Goal: Task Accomplishment & Management: Use online tool/utility

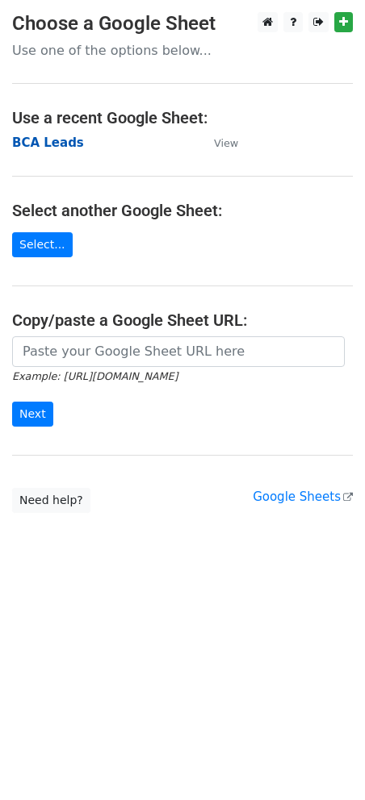
click at [41, 143] on strong "BCA Leads" at bounding box center [48, 142] width 72 height 15
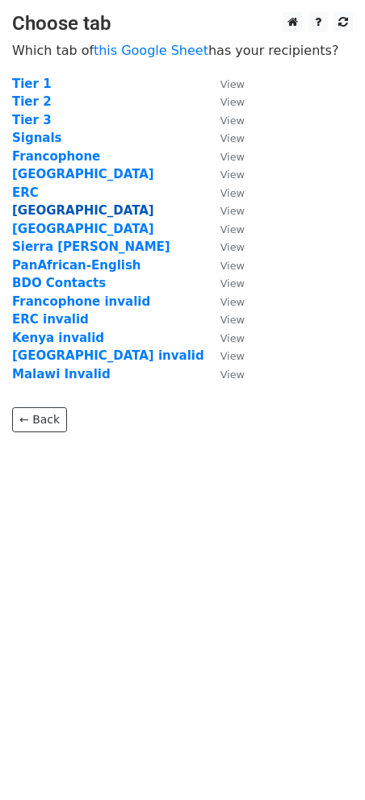
click at [30, 210] on strong "[GEOGRAPHIC_DATA]" at bounding box center [83, 210] width 142 height 15
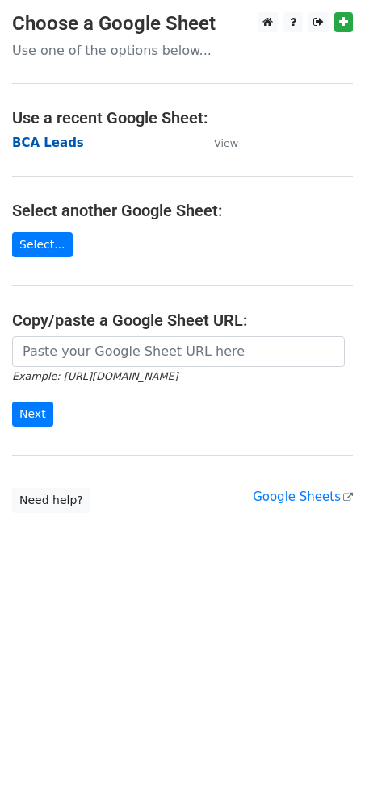
click at [35, 144] on strong "BCA Leads" at bounding box center [48, 142] width 72 height 15
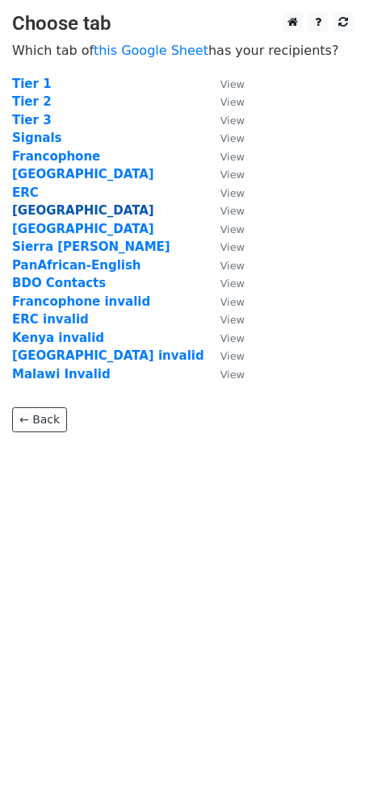
click at [39, 207] on strong "Malawi" at bounding box center [83, 210] width 142 height 15
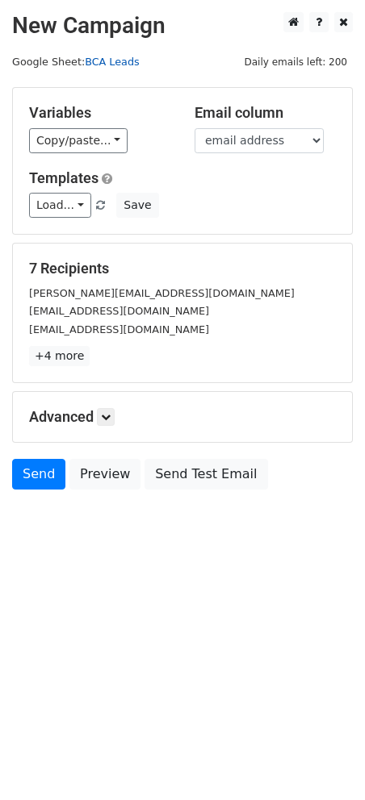
click at [111, 61] on link "BCA Leads" at bounding box center [112, 62] width 54 height 12
click at [111, 576] on html "New Campaign Daily emails left: 200 Google Sheet: BCA Leads Variables Copy/past…" at bounding box center [182, 400] width 365 height 800
click at [129, 573] on html "New Campaign Daily emails left: 200 Google Sheet: BCA Leads Variables Copy/past…" at bounding box center [182, 400] width 365 height 800
click at [101, 421] on link at bounding box center [106, 417] width 18 height 18
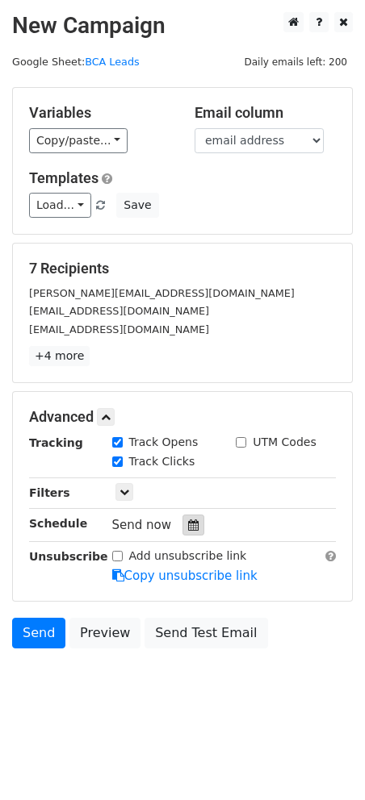
click at [188, 525] on icon at bounding box center [193, 524] width 10 height 11
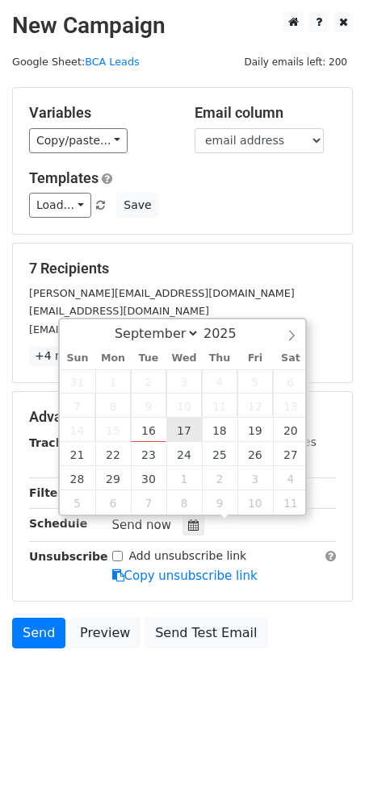
type input "2025-09-17 12:00"
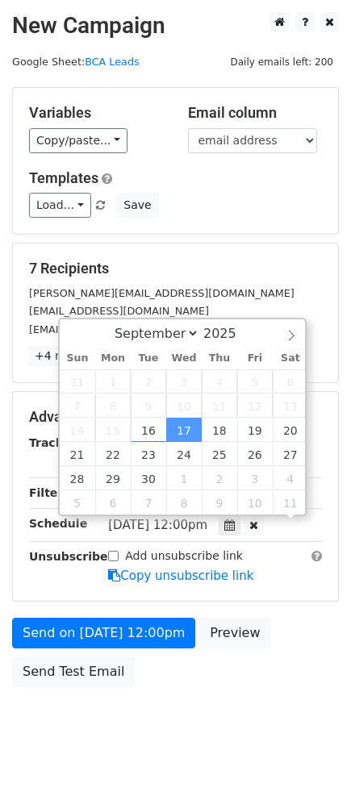
scroll to position [1, 0]
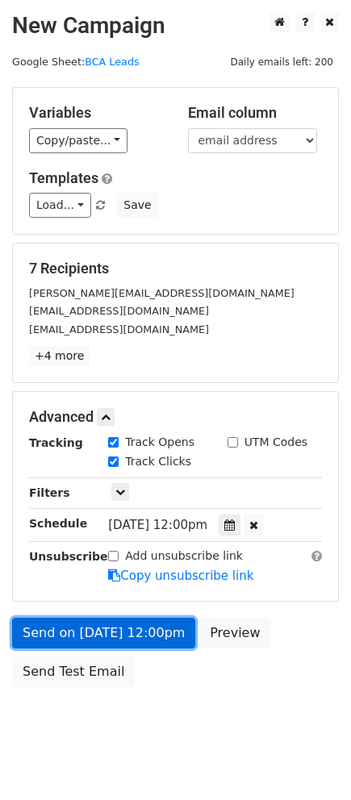
click at [140, 627] on link "Send on Sep 17 at 12:00pm" at bounding box center [103, 633] width 183 height 31
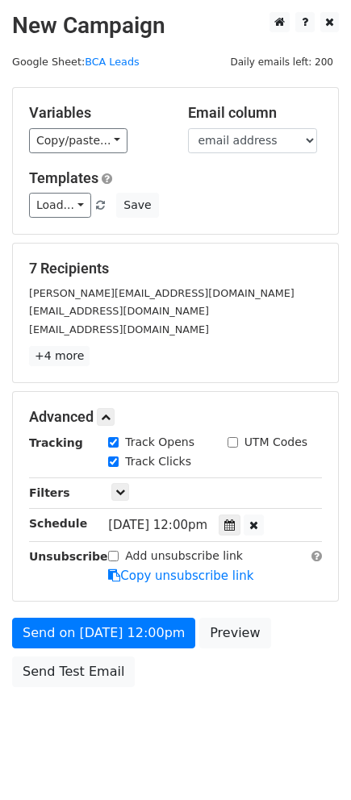
click at [114, 560] on input "Add unsubscribe link" at bounding box center [113, 556] width 10 height 10
checkbox input "true"
click at [122, 497] on icon at bounding box center [120, 492] width 10 height 10
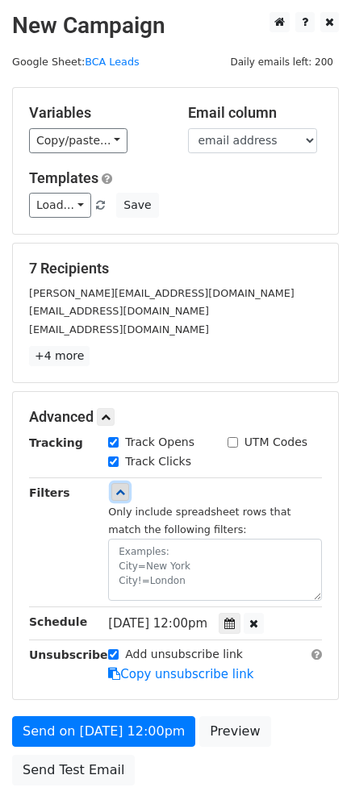
click at [122, 494] on icon at bounding box center [120, 492] width 10 height 10
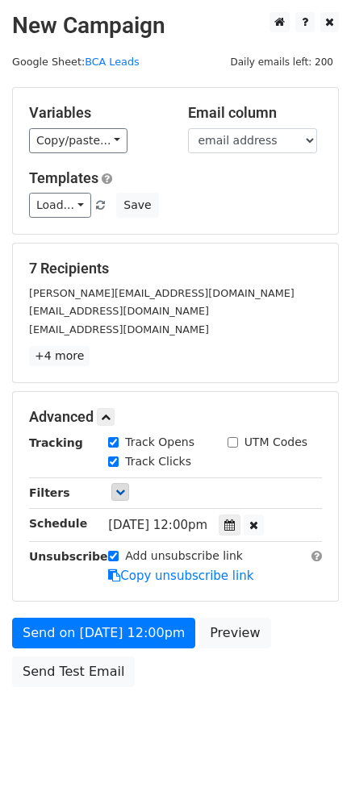
click at [191, 523] on span "Wed, Sep 17, 12:00pm" at bounding box center [157, 525] width 99 height 15
click at [191, 524] on span "Wed, Sep 17, 12:00pm" at bounding box center [157, 525] width 99 height 15
click at [203, 526] on span "Wed, Sep 17, 12:00pm" at bounding box center [157, 525] width 99 height 15
click at [235, 526] on icon at bounding box center [229, 524] width 10 height 11
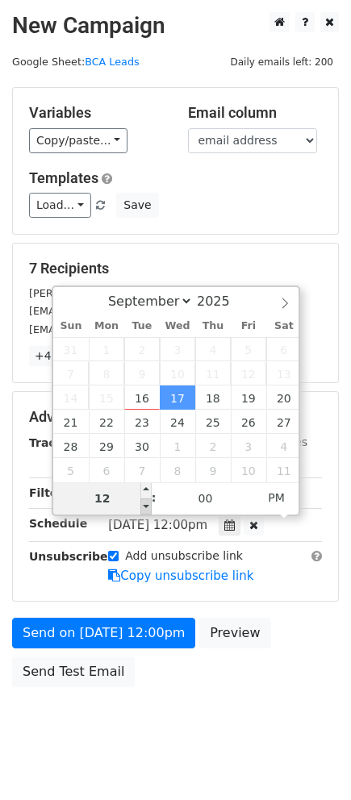
type input "2025-09-17 11:00"
type input "11"
click at [145, 506] on span at bounding box center [145, 506] width 11 height 16
type input "2025-09-17 10:00"
type input "10"
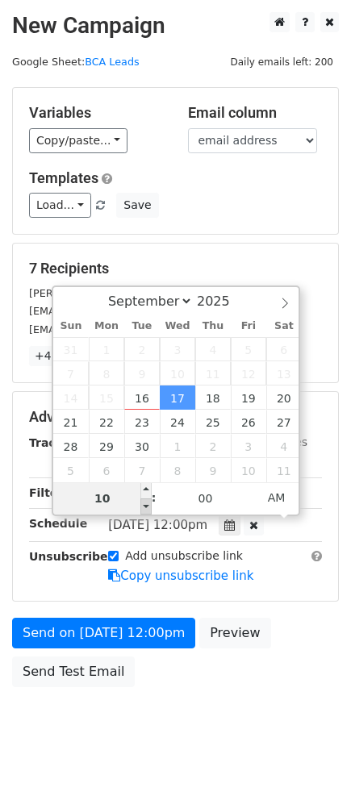
click at [145, 506] on span at bounding box center [145, 506] width 11 height 16
type input "2025-09-17 09:00"
type input "09"
click at [145, 506] on span at bounding box center [145, 506] width 11 height 16
type input "2025-09-17 08:00"
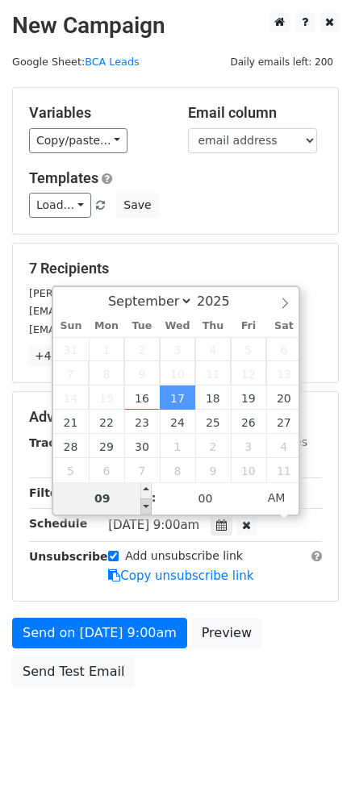
type input "08"
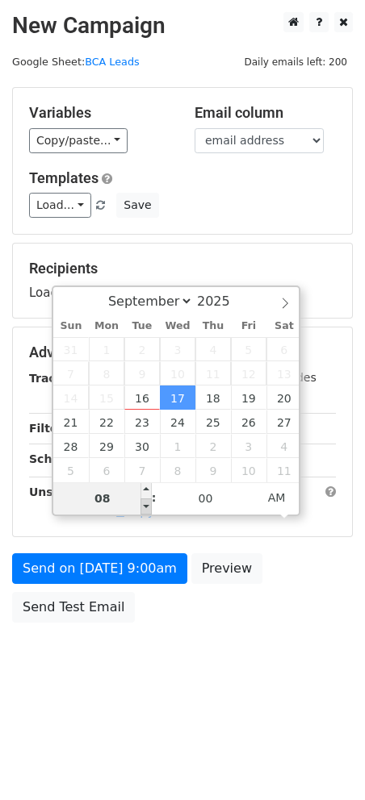
click at [145, 506] on span at bounding box center [145, 506] width 11 height 16
copy div ":"
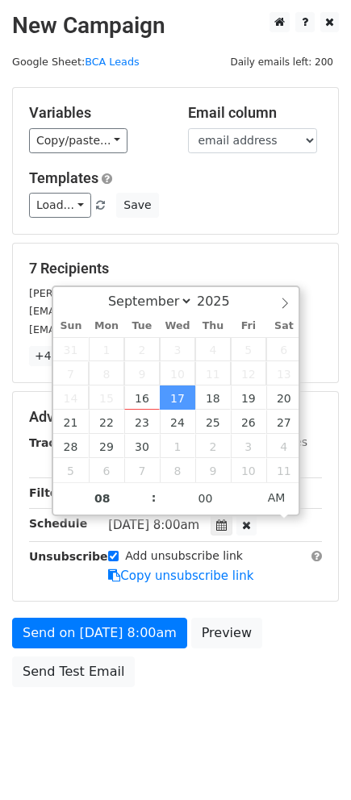
click at [207, 707] on body "New Campaign Daily emails left: 200 Google Sheet: BCA Leads Variables Copy/past…" at bounding box center [175, 386] width 351 height 748
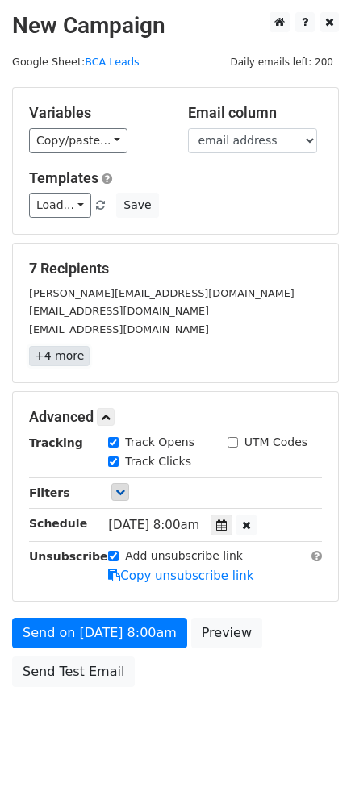
click at [61, 357] on link "+4 more" at bounding box center [59, 356] width 60 height 20
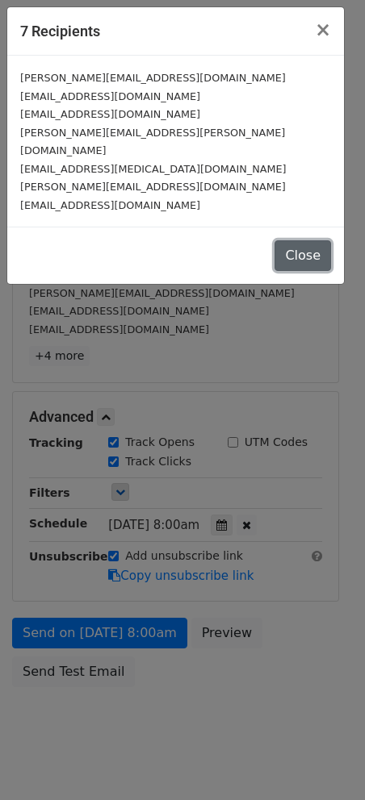
click at [304, 240] on button "Close" at bounding box center [302, 255] width 56 height 31
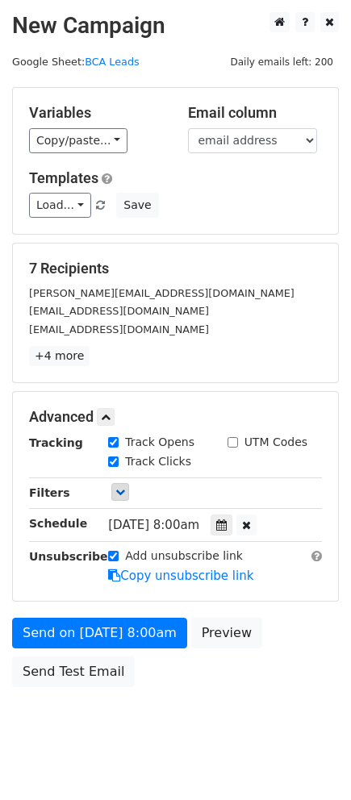
click at [135, 326] on small "LChakaniza@ethanolmw.com" at bounding box center [119, 329] width 180 height 12
click at [131, 332] on small "LChakaniza@ethanolmw.com" at bounding box center [119, 329] width 180 height 12
click at [42, 272] on h5 "7 Recipients" at bounding box center [175, 269] width 293 height 18
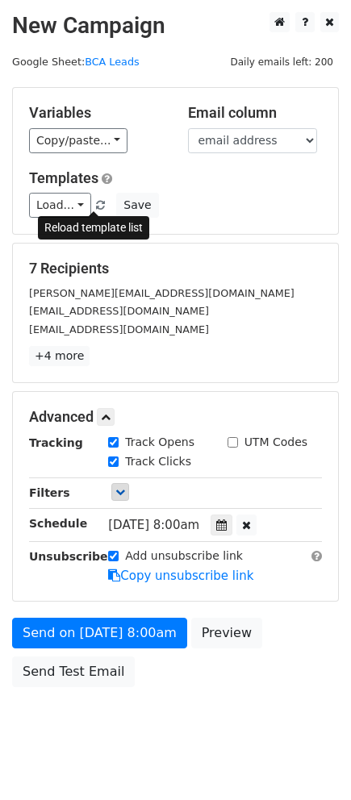
click at [96, 205] on span at bounding box center [100, 206] width 9 height 10
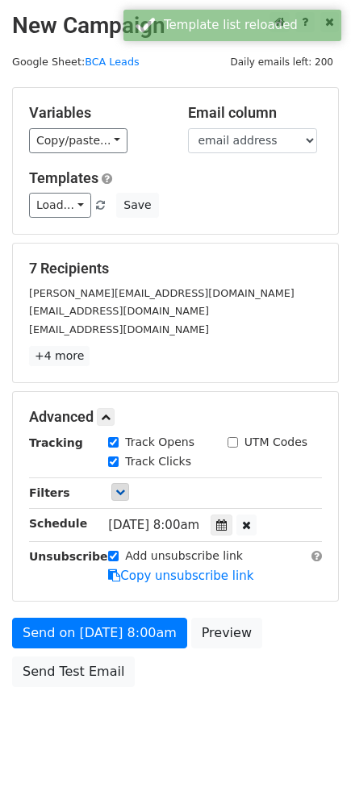
click at [157, 320] on div "LChakaniza@ethanolmw.com" at bounding box center [175, 329] width 317 height 19
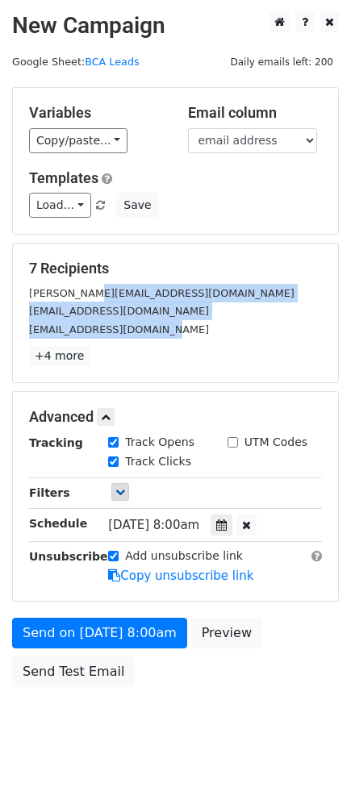
drag, startPoint x: 169, startPoint y: 332, endPoint x: 77, endPoint y: 295, distance: 99.9
click at [77, 295] on div "phillip.madinga@standardbank.co.mw dmakwakwa@fpamalawi.org LChakaniza@ethanolmw…" at bounding box center [175, 311] width 317 height 55
click at [65, 353] on link "+4 more" at bounding box center [59, 356] width 60 height 20
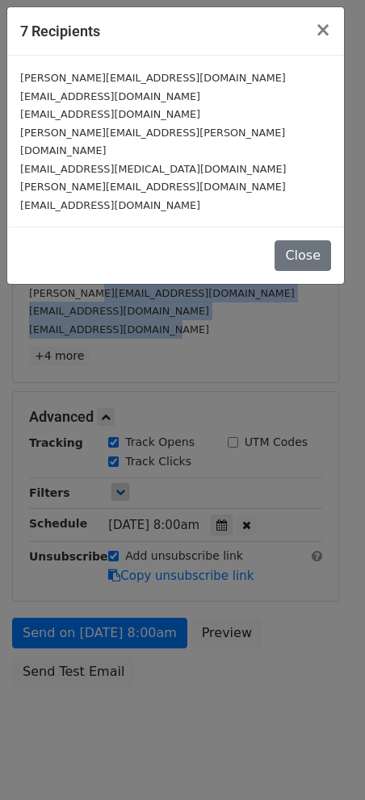
copy div "inga@standardbank.co.mw dmakwakwa@fpamalawi.org LChakaniza@ethanolmw.com"
click at [300, 240] on button "Close" at bounding box center [302, 255] width 56 height 31
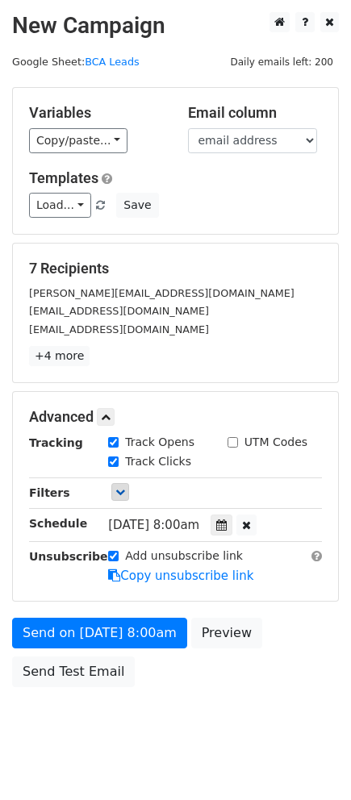
click at [269, 361] on p "+4 more" at bounding box center [175, 356] width 293 height 20
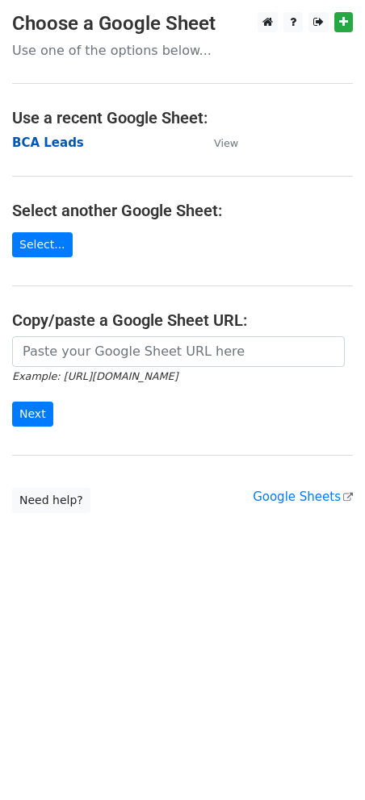
click at [36, 141] on strong "BCA Leads" at bounding box center [48, 142] width 72 height 15
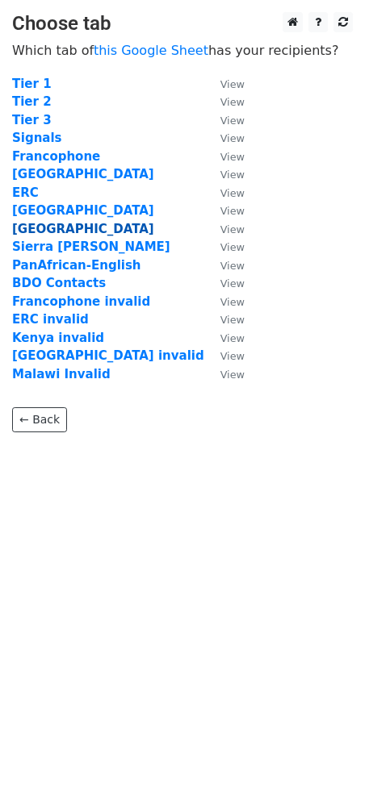
click at [37, 227] on strong "[GEOGRAPHIC_DATA]" at bounding box center [83, 229] width 142 height 15
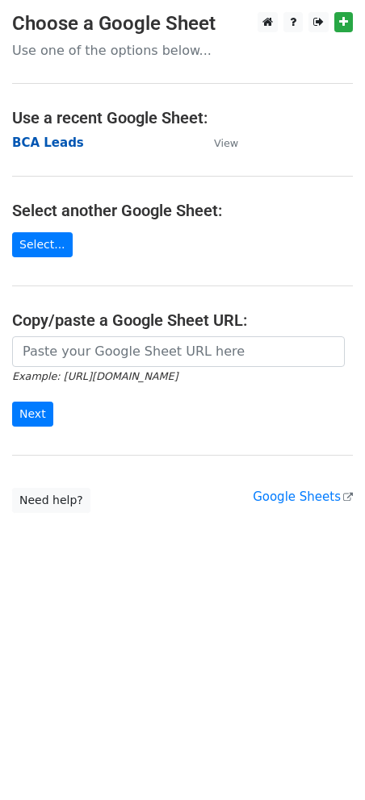
click at [49, 144] on strong "BCA Leads" at bounding box center [48, 142] width 72 height 15
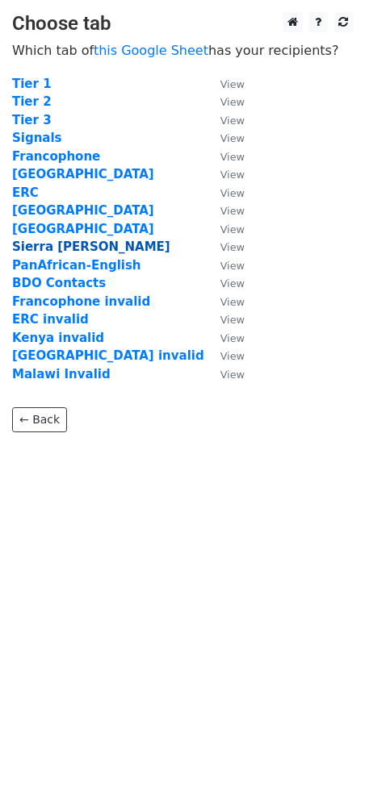
click at [60, 249] on strong "Sierra [PERSON_NAME]" at bounding box center [91, 247] width 158 height 15
